Goal: Transaction & Acquisition: Purchase product/service

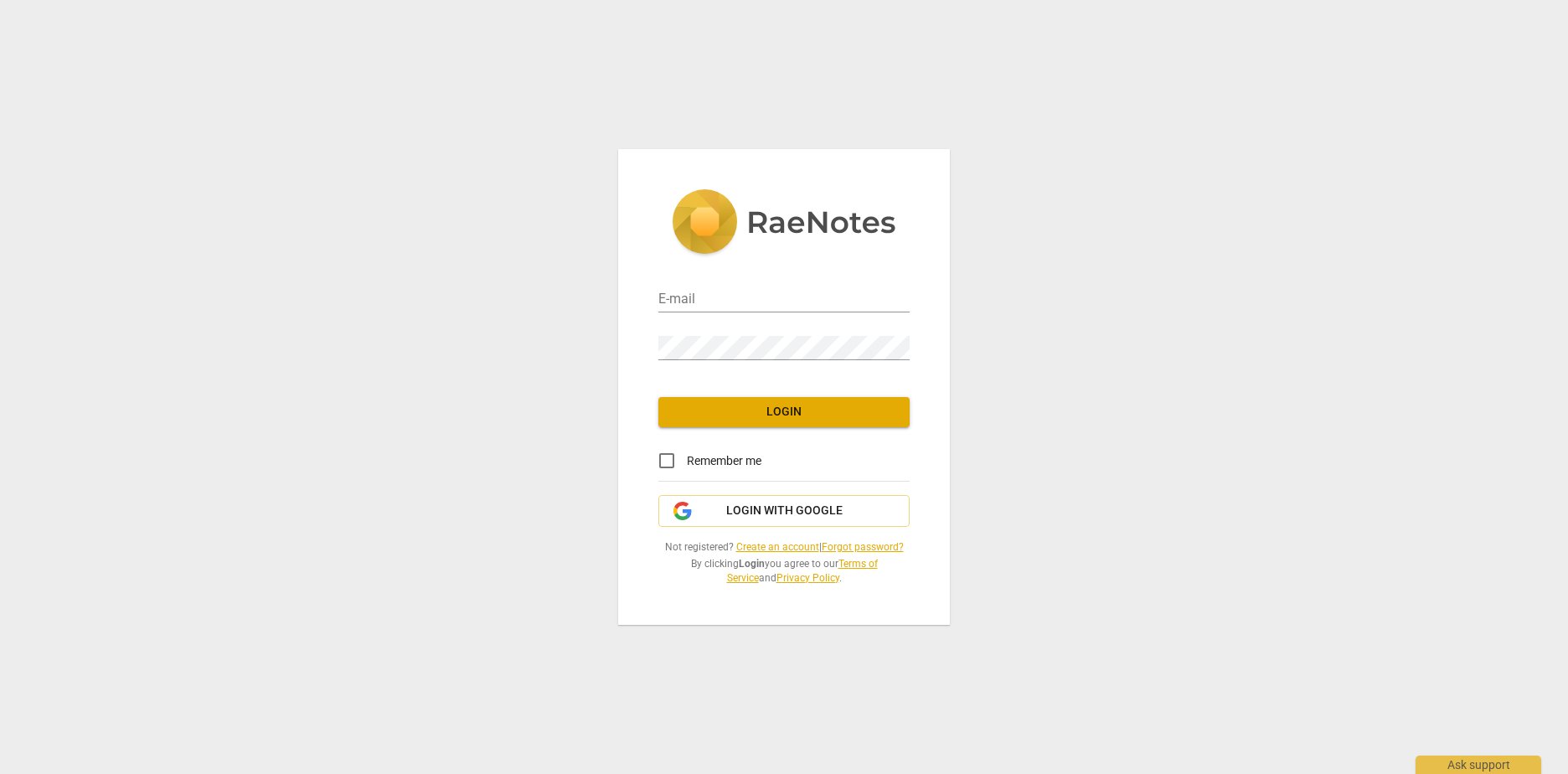
type input "[PERSON_NAME][EMAIL_ADDRESS][DOMAIN_NAME]"
click at [746, 416] on span "Login" at bounding box center [784, 412] width 225 height 17
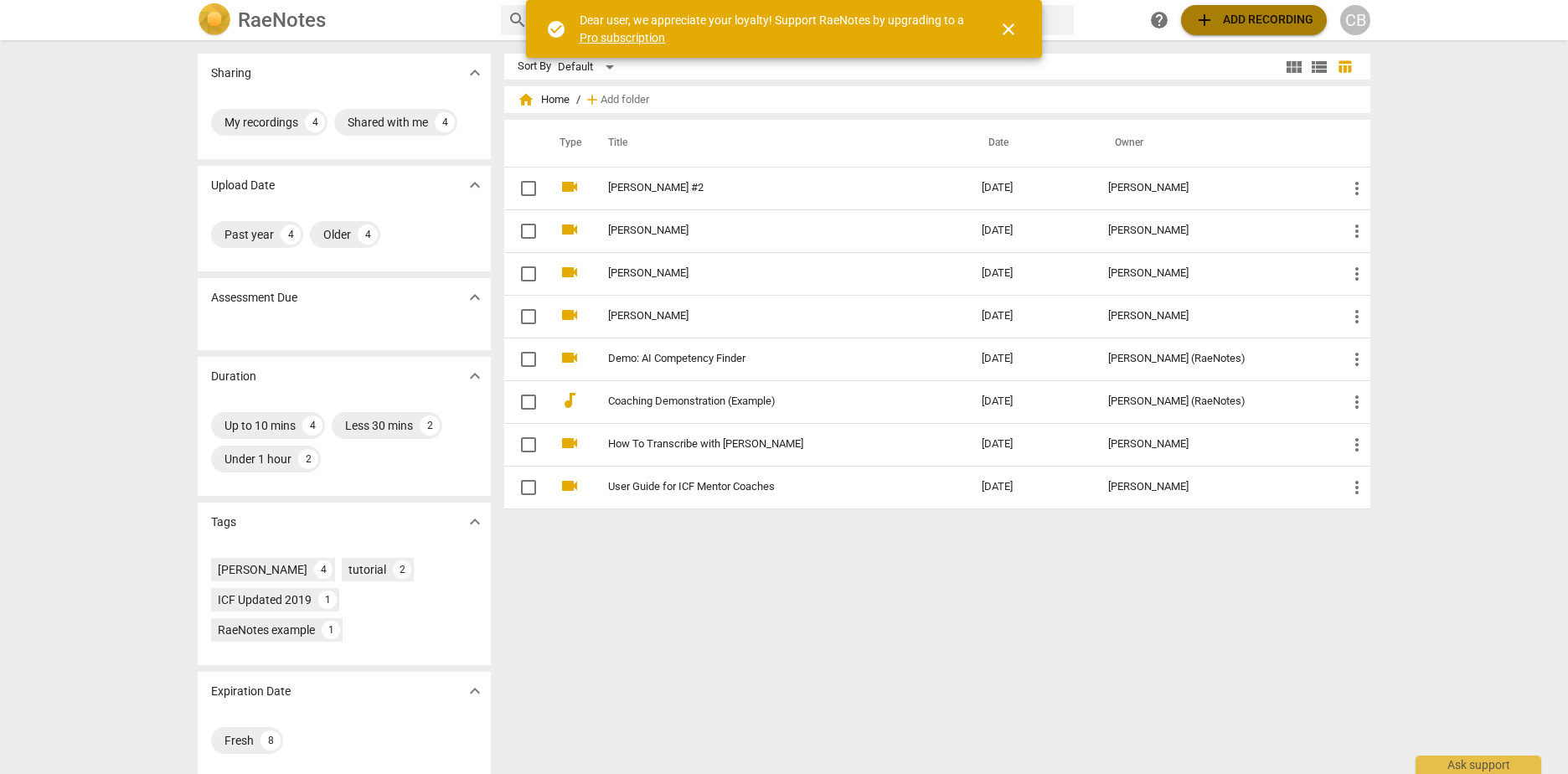
click at [1239, 16] on span "add Add recording" at bounding box center [1253, 20] width 119 height 20
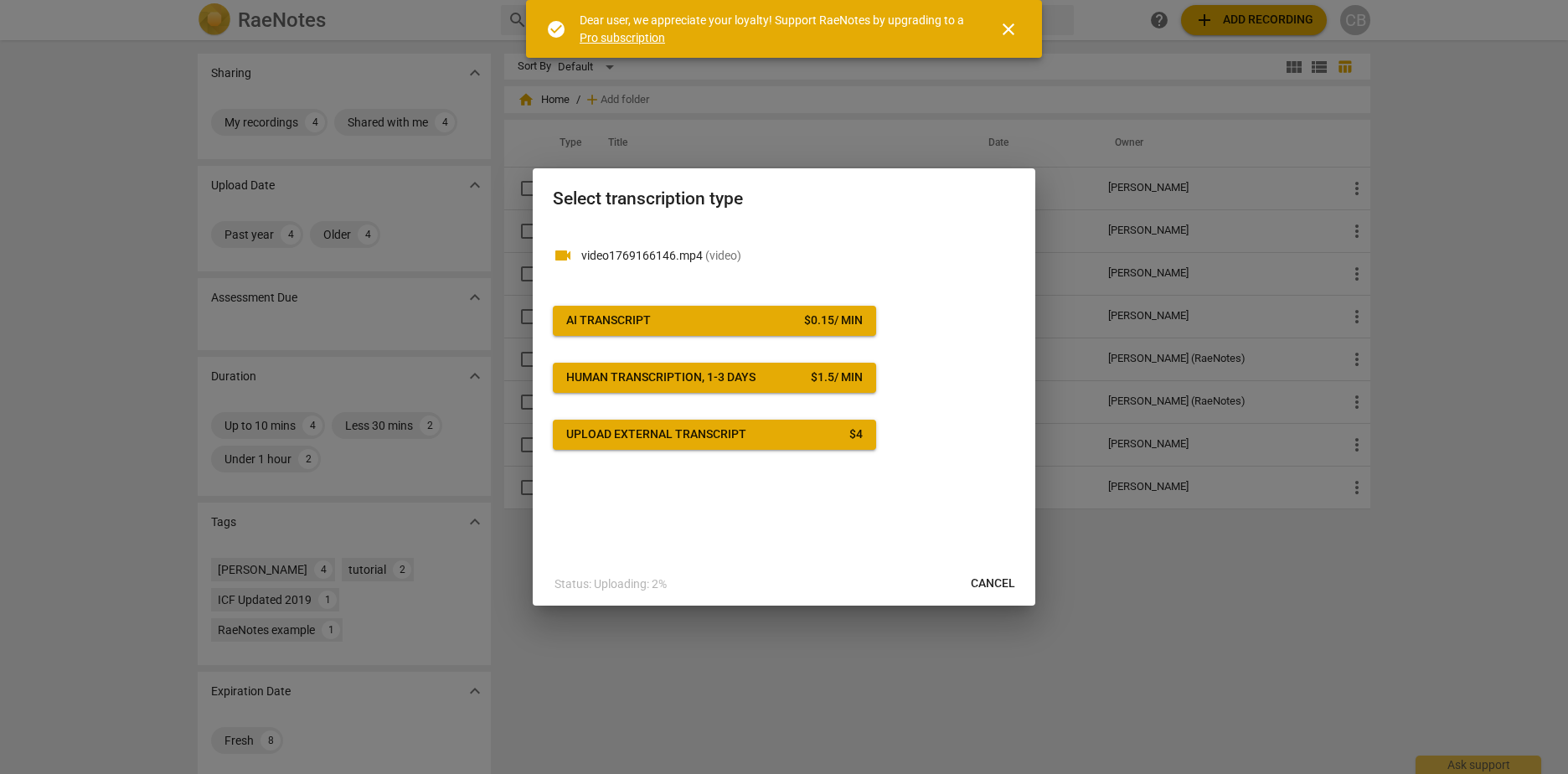
click at [672, 328] on span "AI Transcript $ 0.15 / min" at bounding box center [713, 320] width 296 height 17
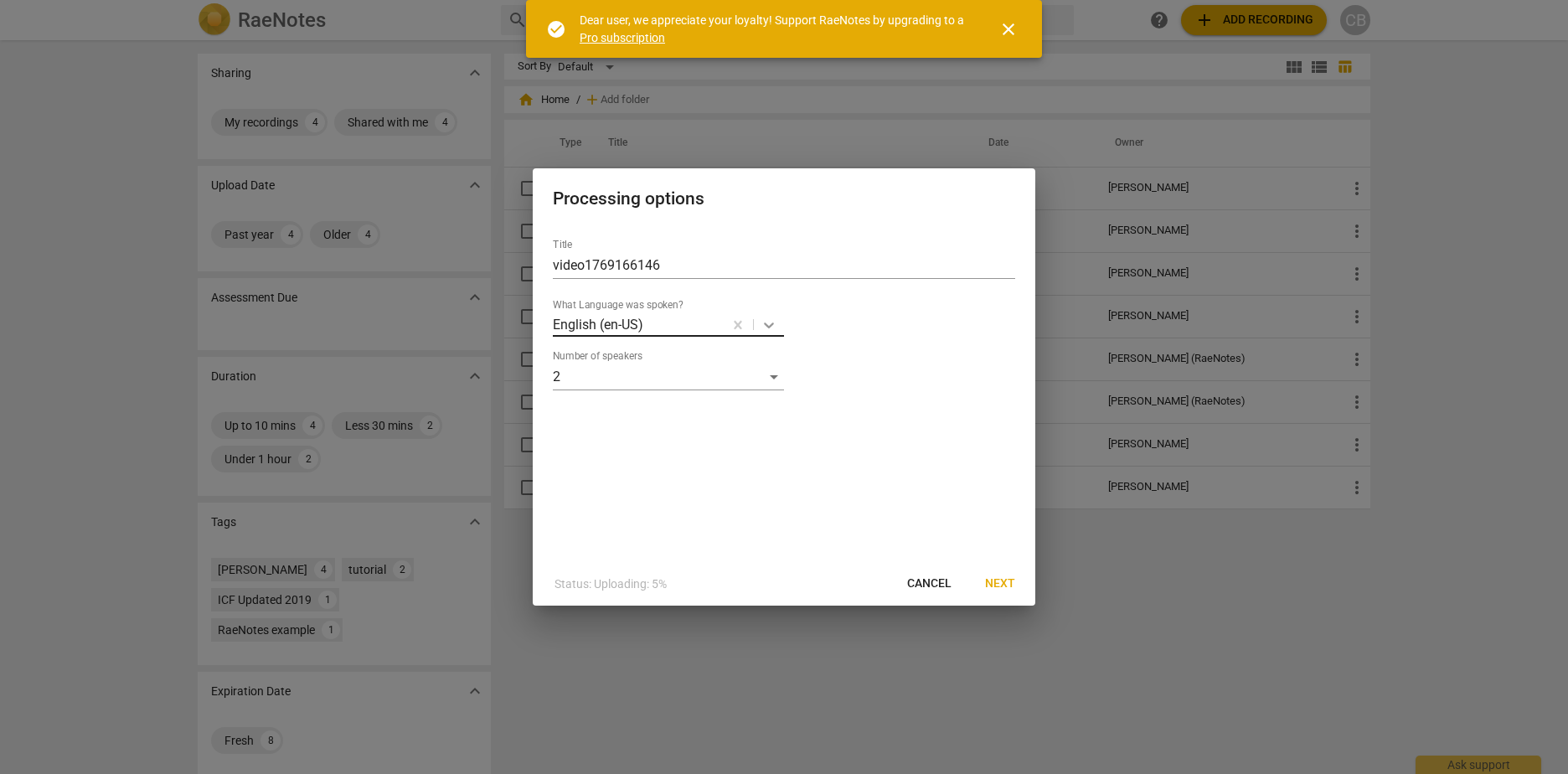
click at [766, 320] on icon at bounding box center [769, 325] width 17 height 17
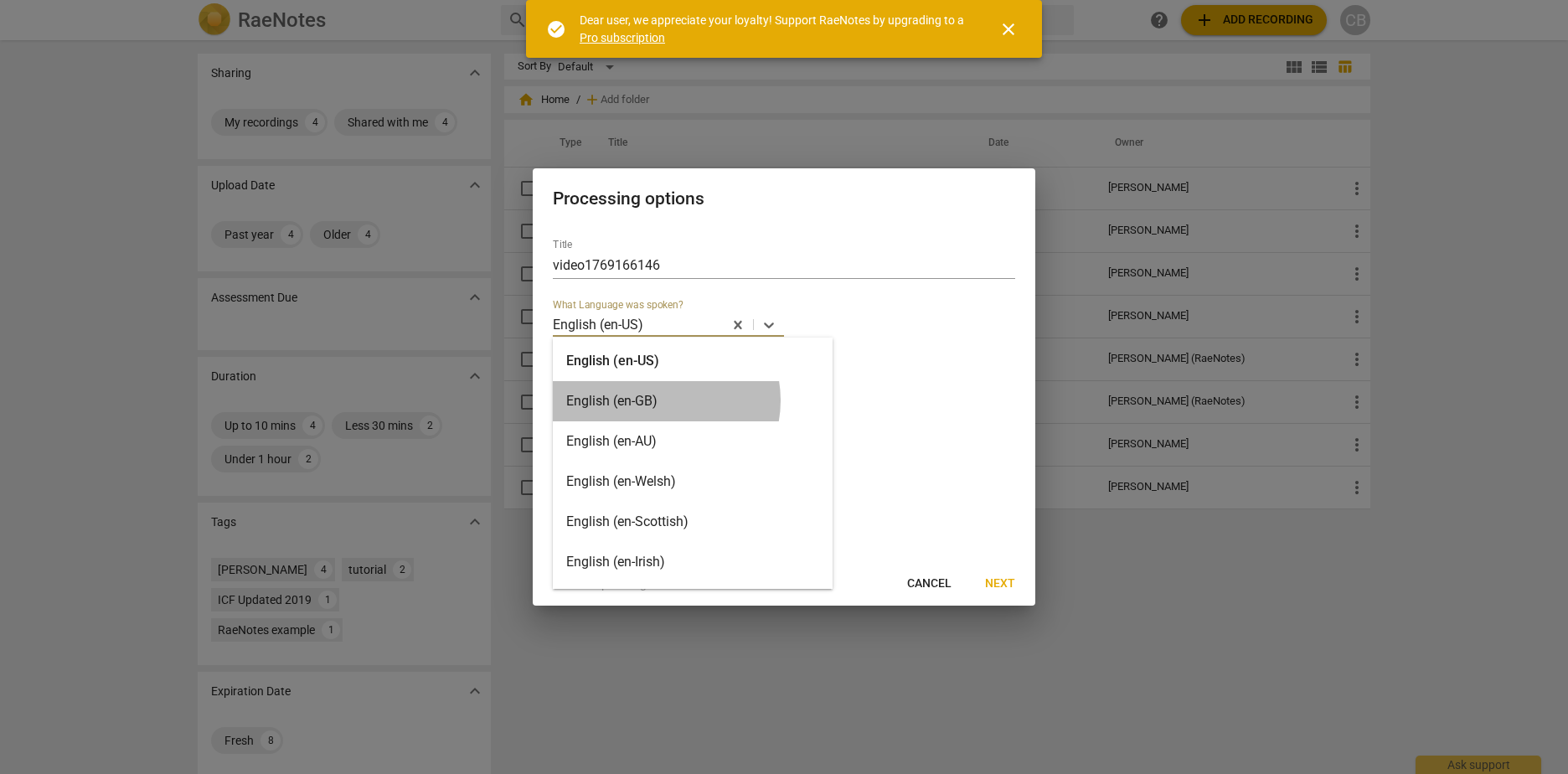
click at [661, 400] on div "English (en-GB)" at bounding box center [693, 401] width 280 height 40
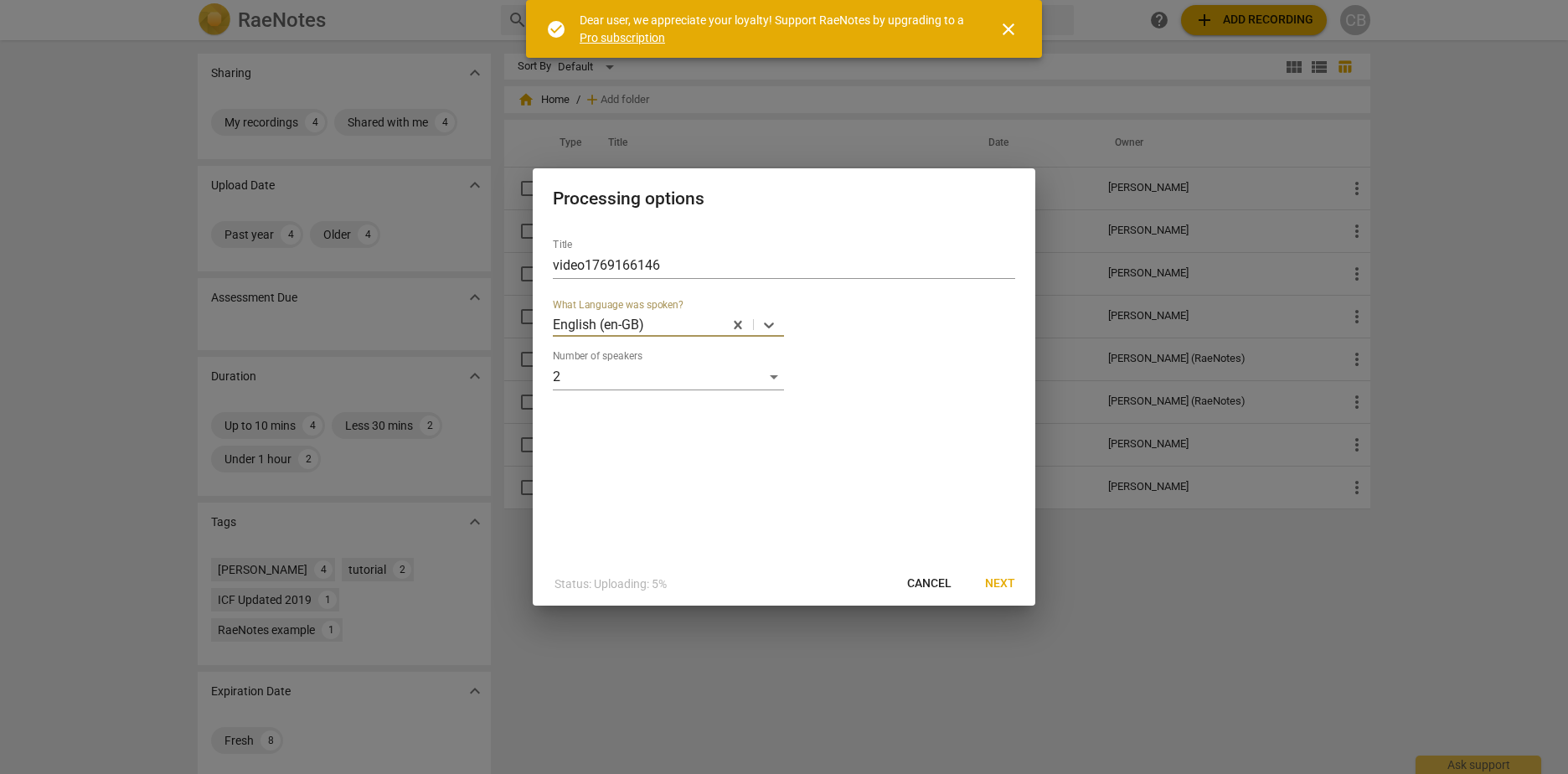
click at [1005, 580] on span "Next" at bounding box center [999, 584] width 30 height 17
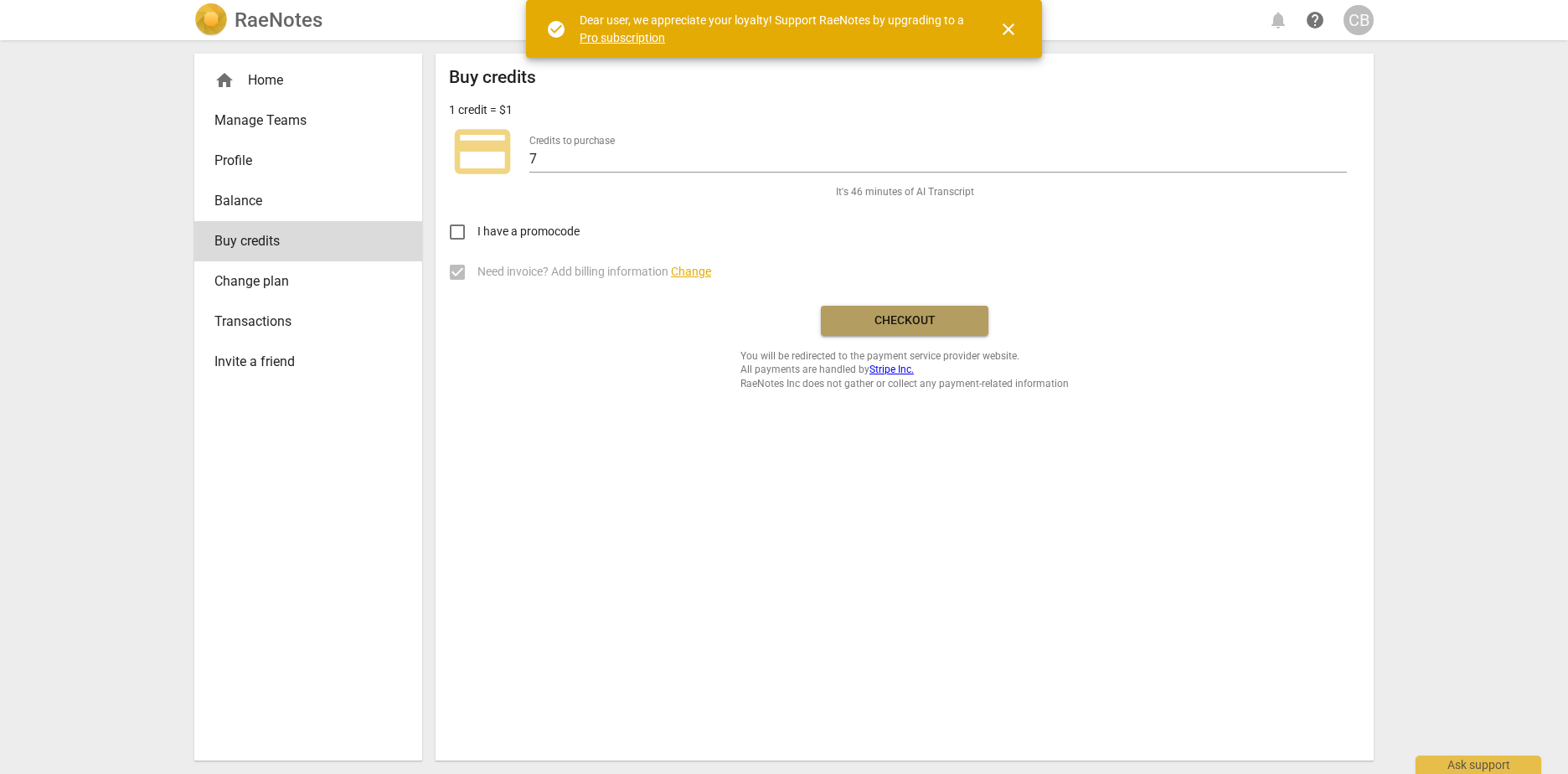
click at [934, 320] on span "Checkout" at bounding box center [904, 320] width 140 height 17
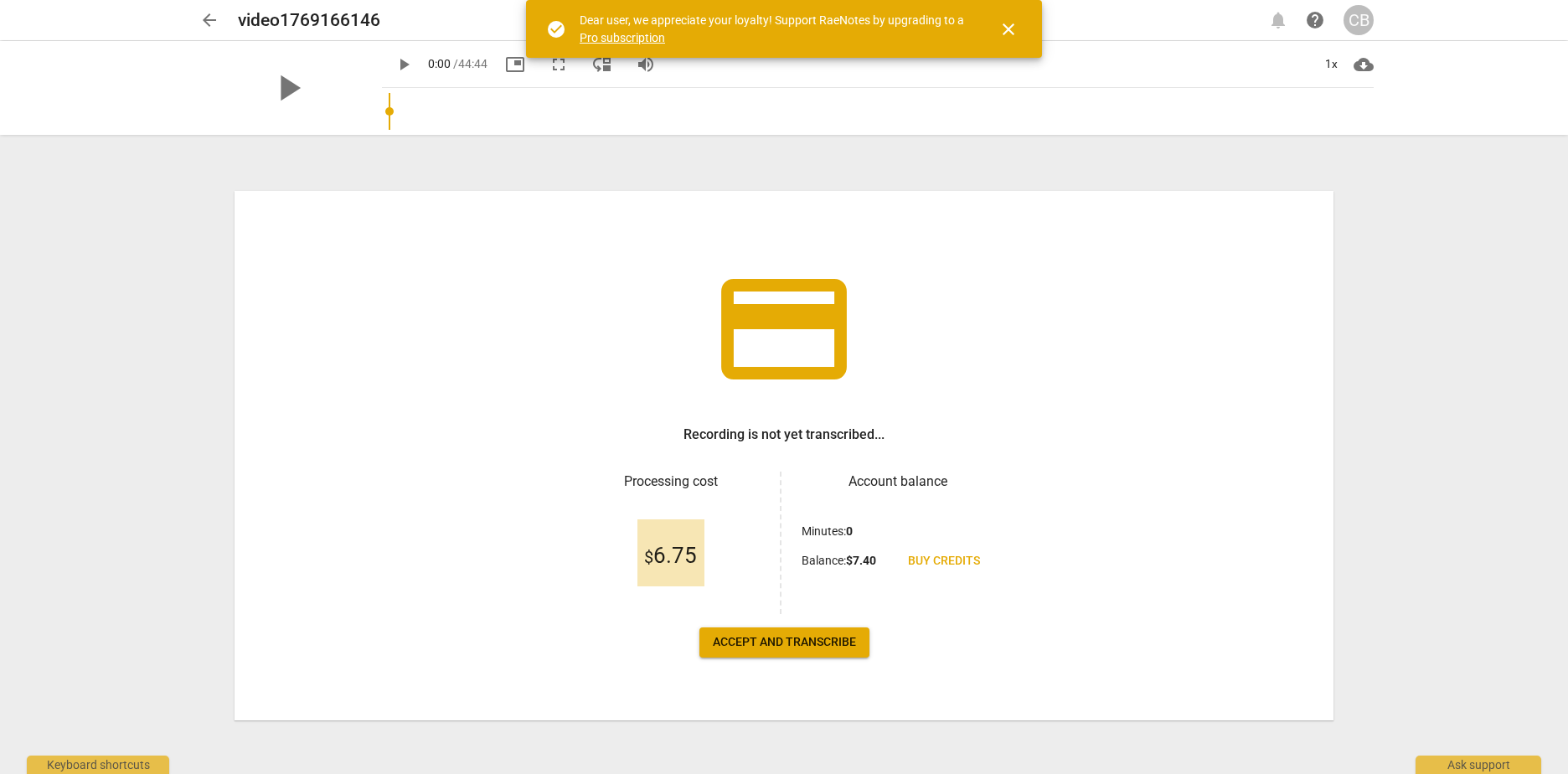
click at [829, 643] on span "Accept and transcribe" at bounding box center [784, 642] width 143 height 17
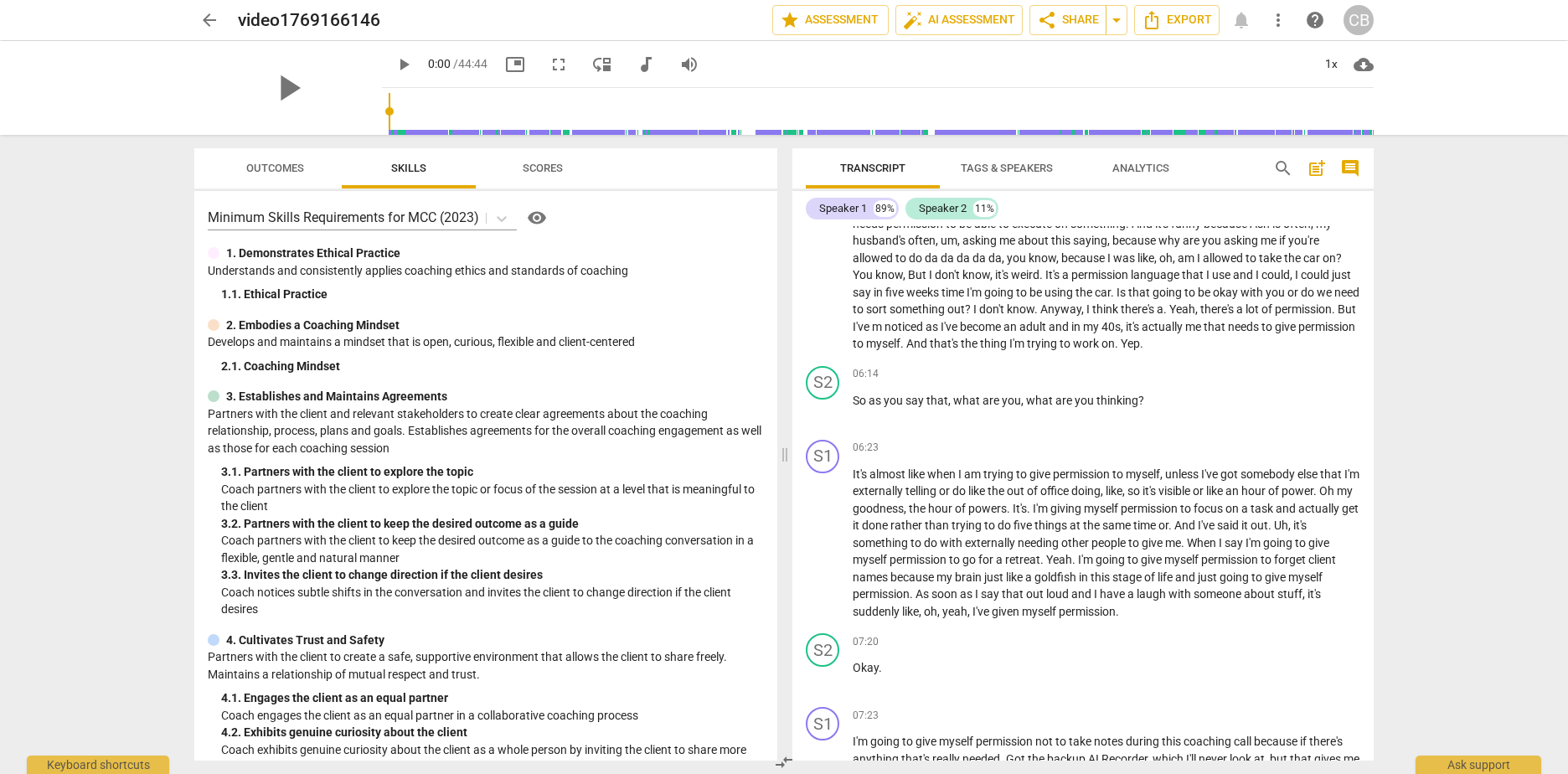
scroll to position [1759, 0]
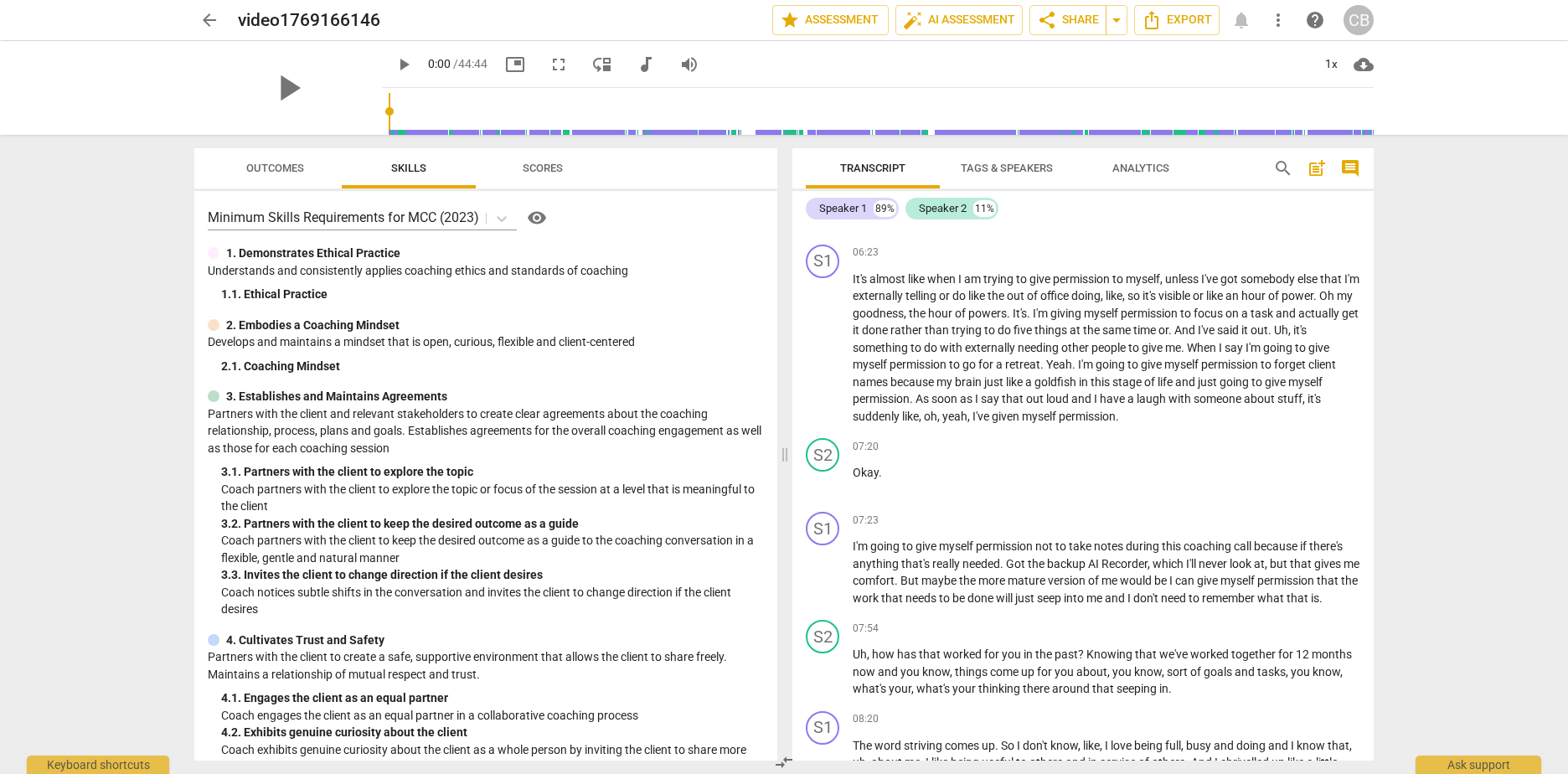
click at [1133, 171] on span "Analytics" at bounding box center [1140, 168] width 57 height 13
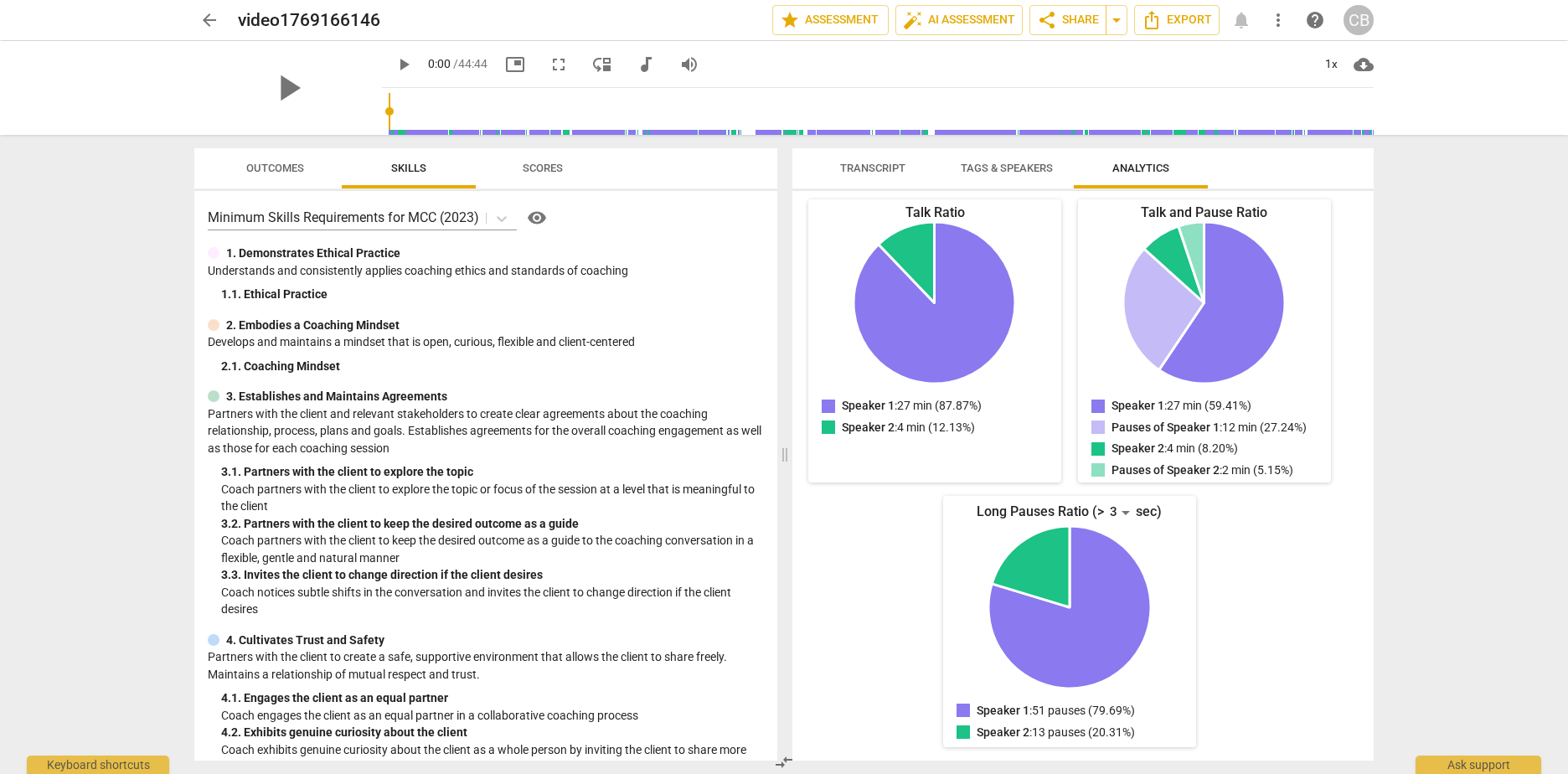
scroll to position [0, 0]
